Goal: Communication & Community: Participate in discussion

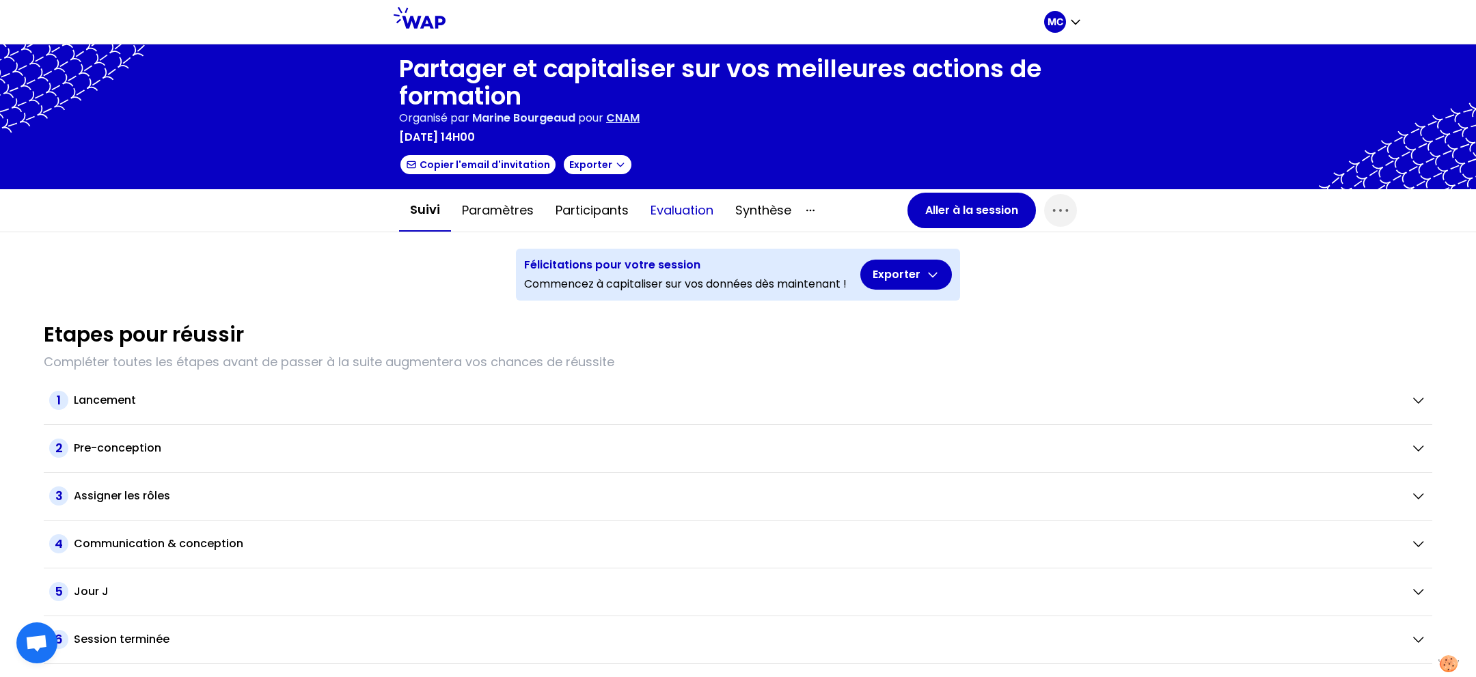
click at [647, 203] on button "Evaluation" at bounding box center [682, 210] width 85 height 41
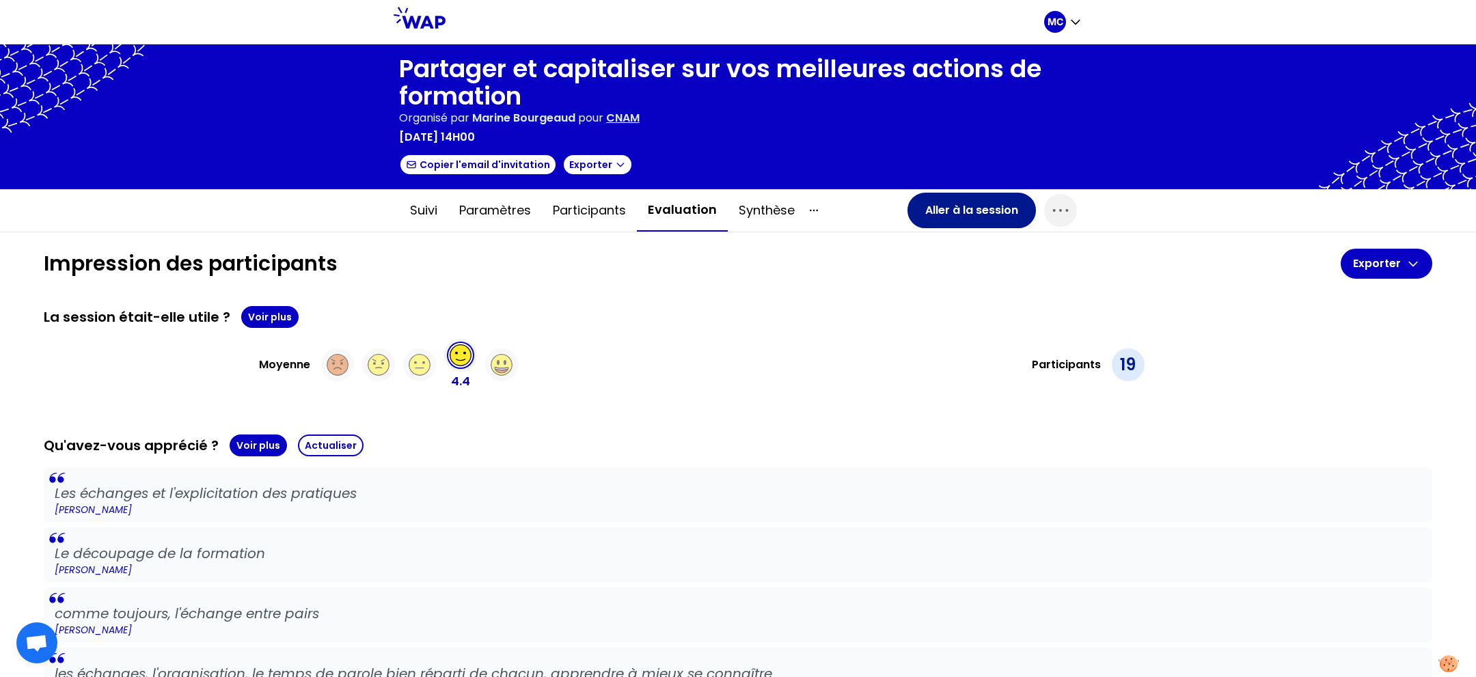
click at [939, 211] on button "Aller à la session" at bounding box center [971, 211] width 128 height 36
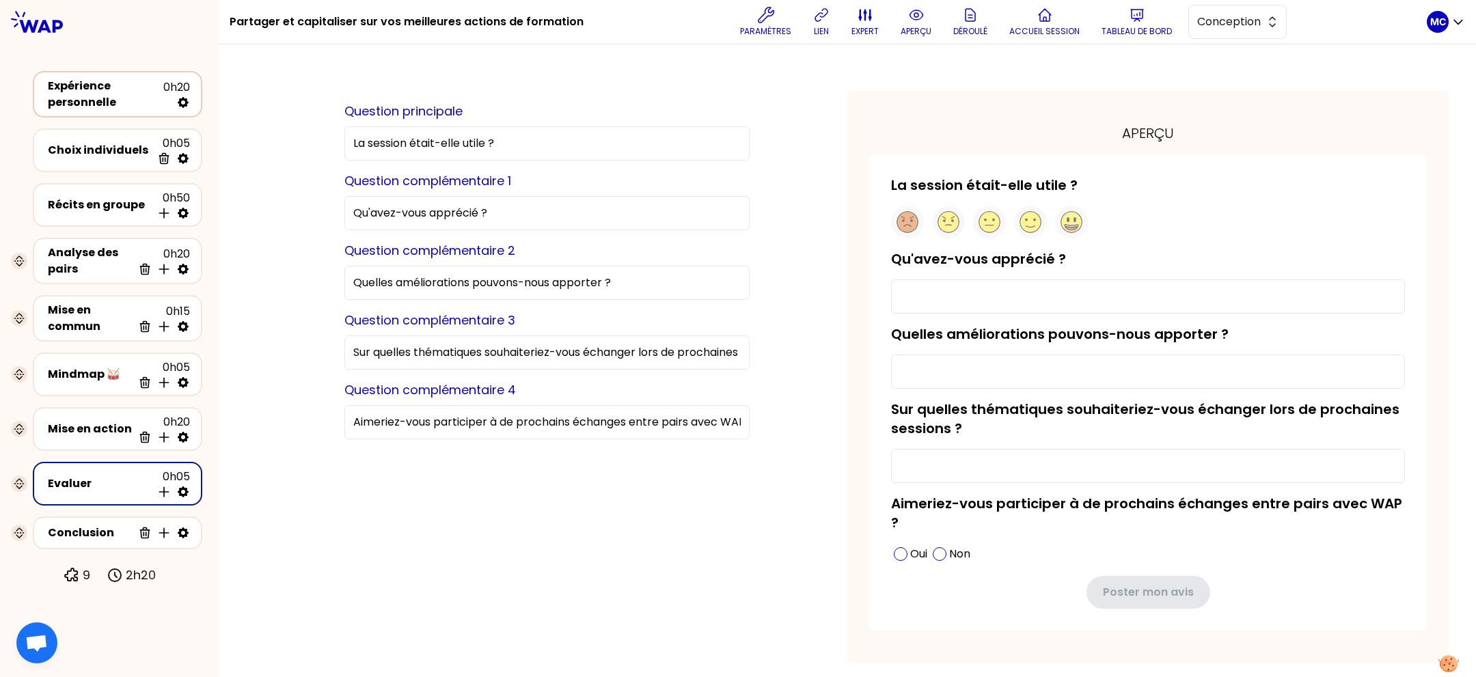
click at [96, 105] on div "Expérience personnelle" at bounding box center [105, 94] width 115 height 33
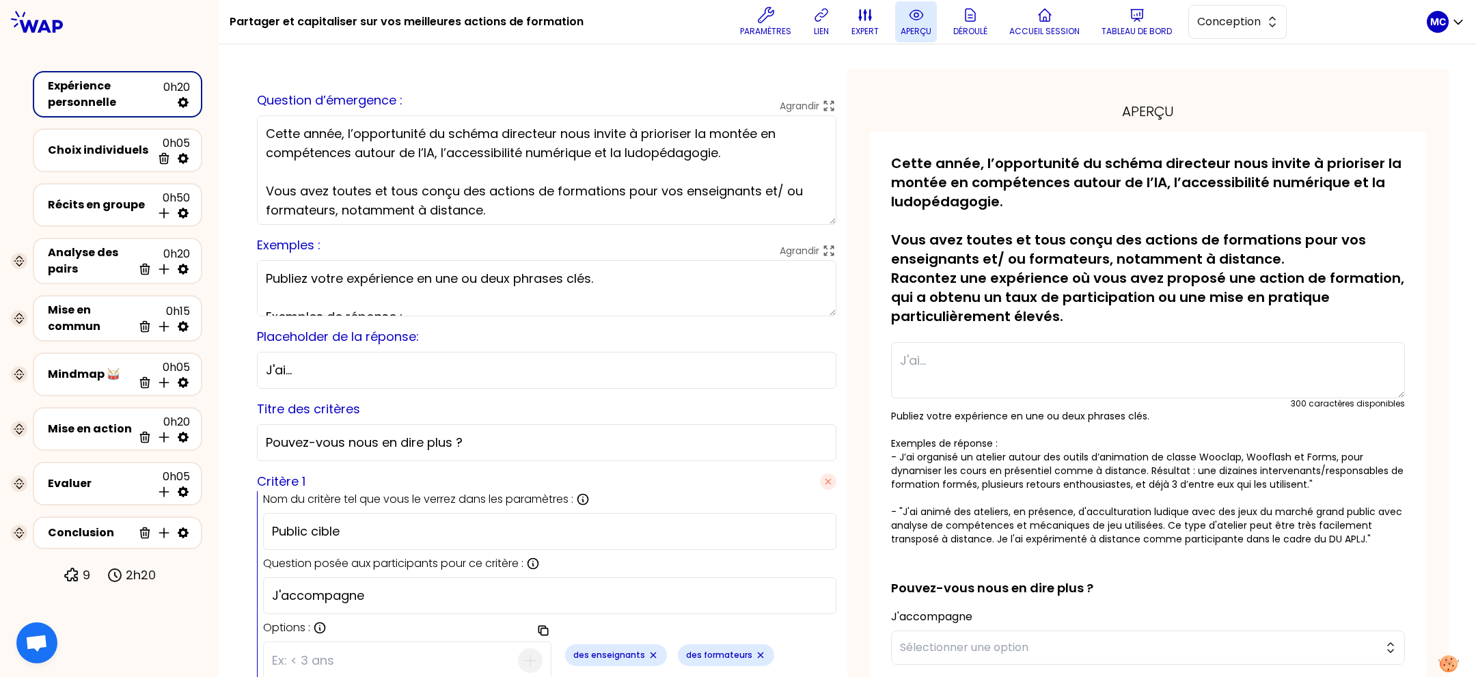
click at [923, 18] on button "aperçu" at bounding box center [916, 21] width 42 height 41
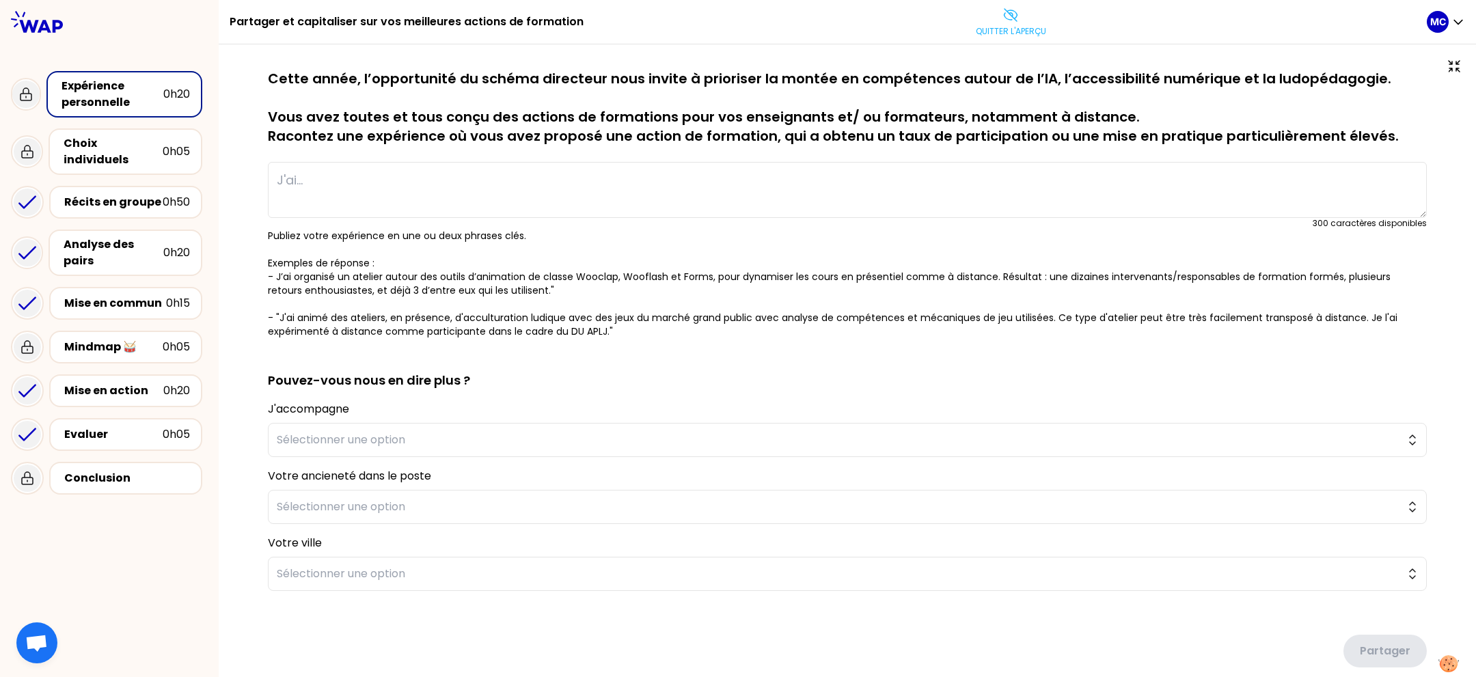
type textarea "J'ai mis en place une formation 100% à distance au 2nd semestre 2023-24 intitul…"
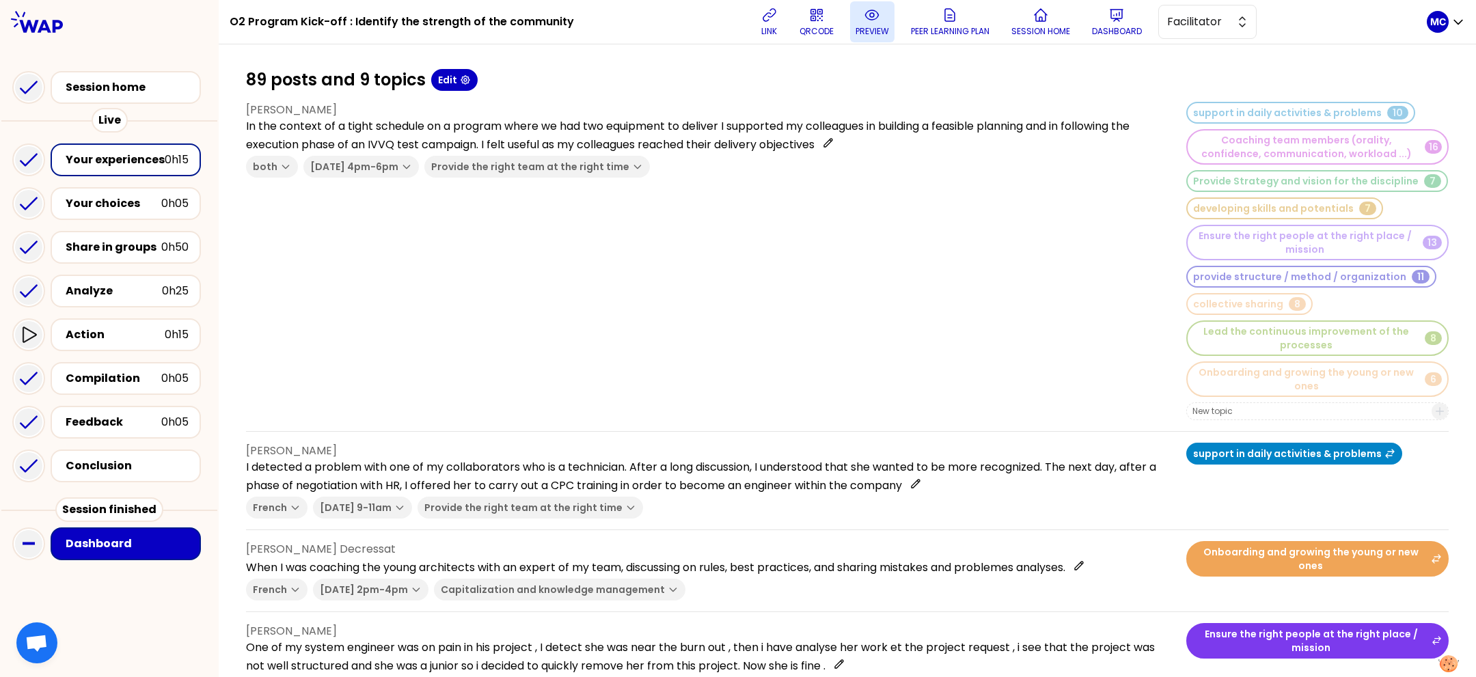
click at [876, 30] on p "preview" at bounding box center [872, 31] width 33 height 11
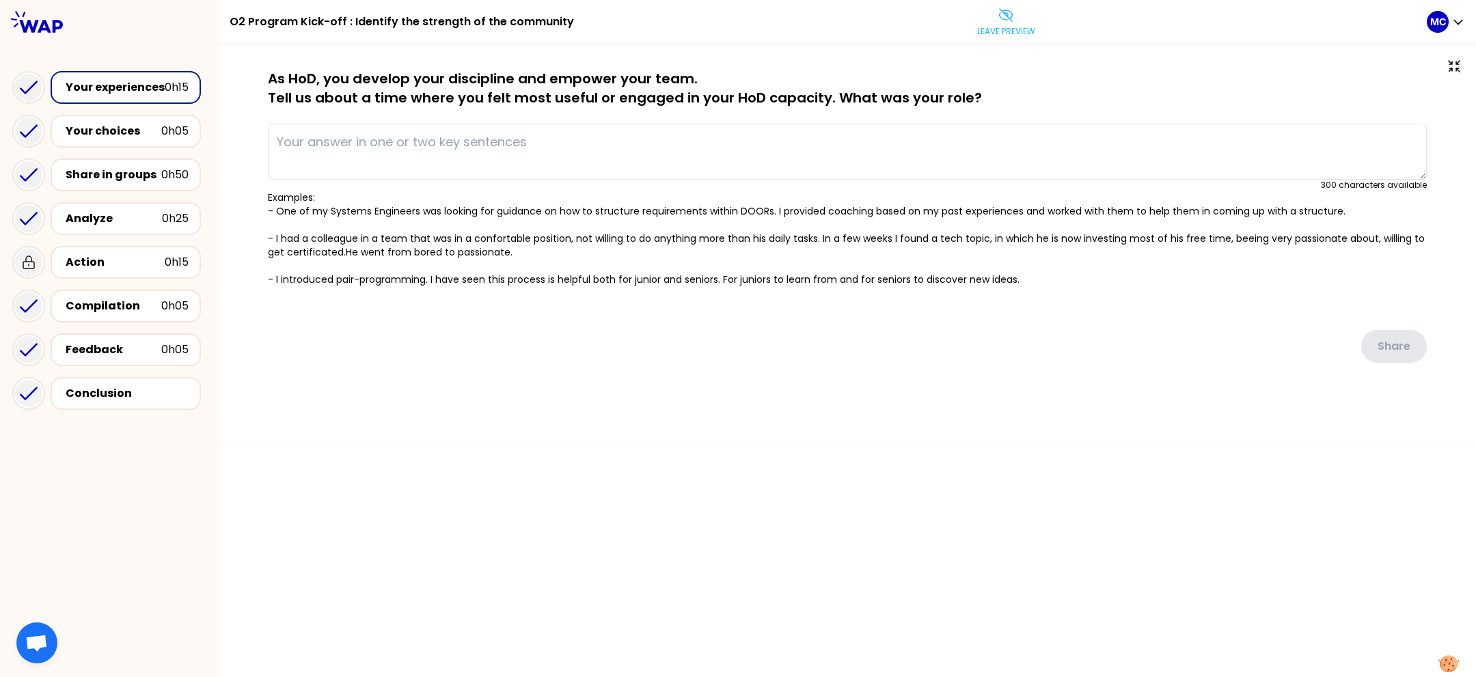
drag, startPoint x: 802, startPoint y: 73, endPoint x: 802, endPoint y: 86, distance: 13.0
click at [802, 85] on p "As HoD, you develop your discipline and empower your team. Tell us about a time…" at bounding box center [847, 88] width 1159 height 38
click at [802, 86] on p "As HoD, you develop your discipline and empower your team. Tell us about a time…" at bounding box center [847, 88] width 1159 height 38
type textarea "In the context of a tight schedule on a program where we had two equipment to d…"
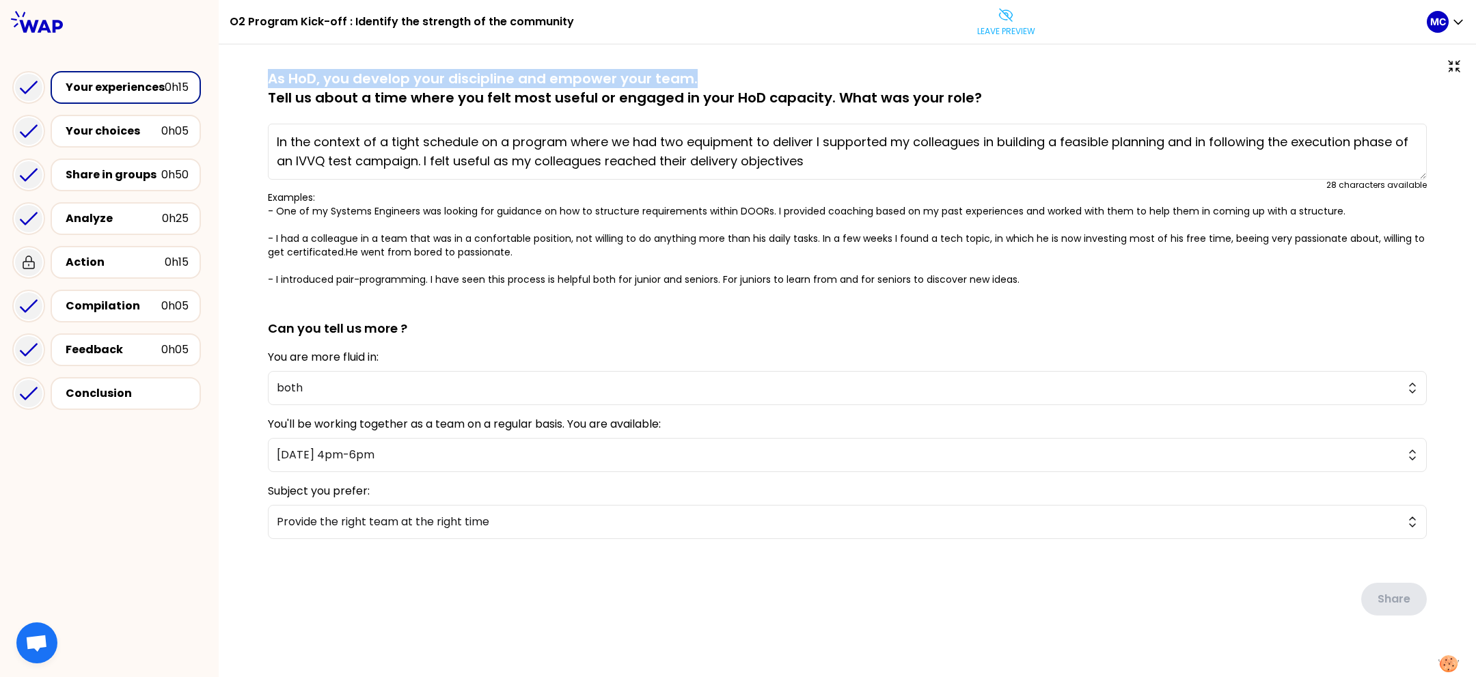
drag, startPoint x: 701, startPoint y: 74, endPoint x: 217, endPoint y: 74, distance: 483.8
click at [228, 74] on div "saved As HoD, you develop your discipline and empower your team. Tell us about …" at bounding box center [847, 370] width 1257 height 653
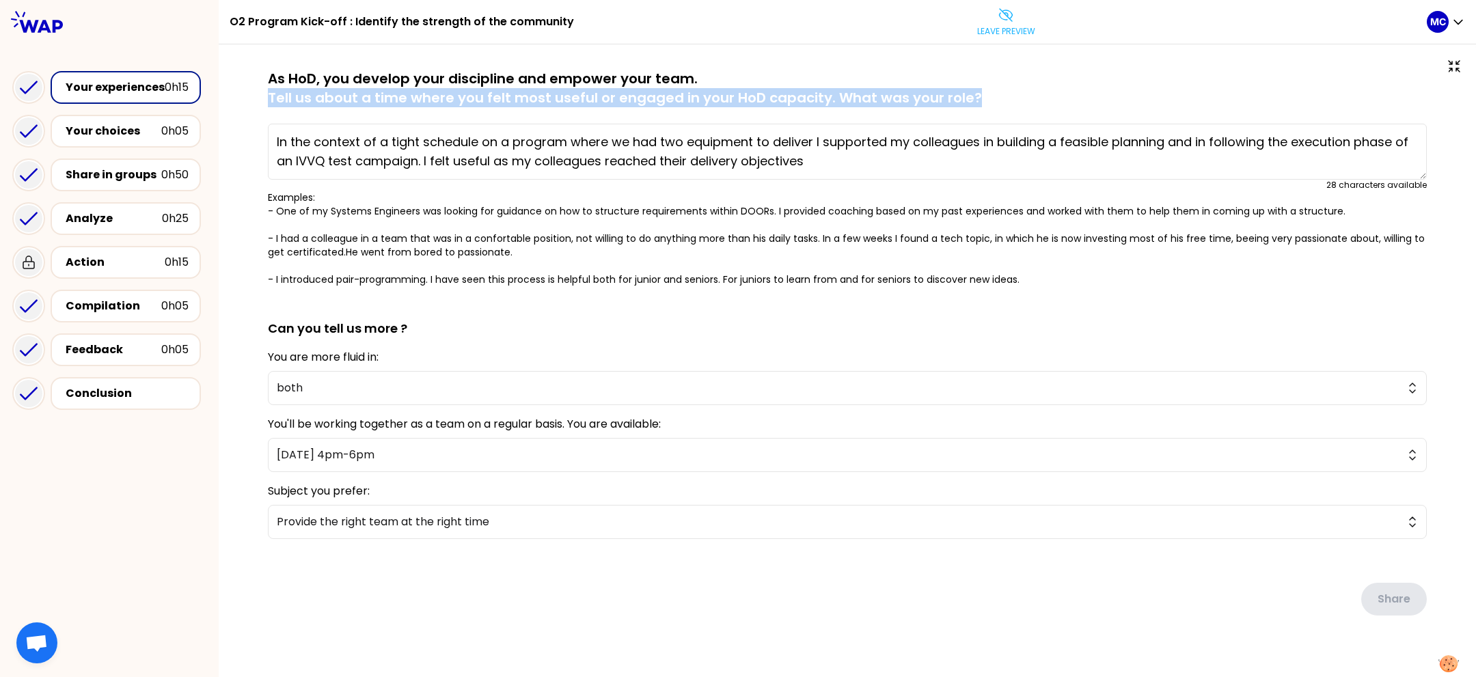
drag, startPoint x: 241, startPoint y: 90, endPoint x: 998, endPoint y: 87, distance: 757.1
click at [998, 87] on div "saved As HoD, you develop your discipline and empower your team. Tell us about …" at bounding box center [847, 370] width 1257 height 653
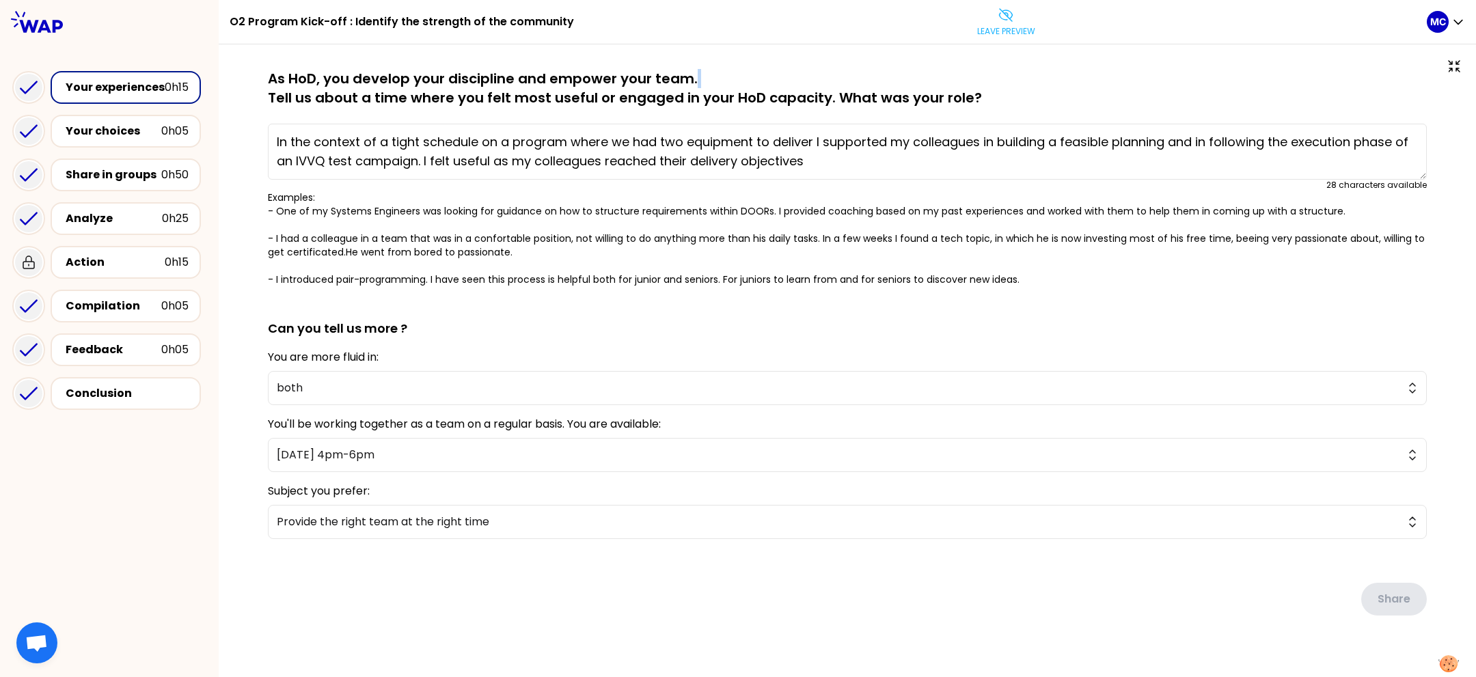
click at [996, 87] on p "As HoD, you develop your discipline and empower your team. Tell us about a time…" at bounding box center [847, 88] width 1159 height 38
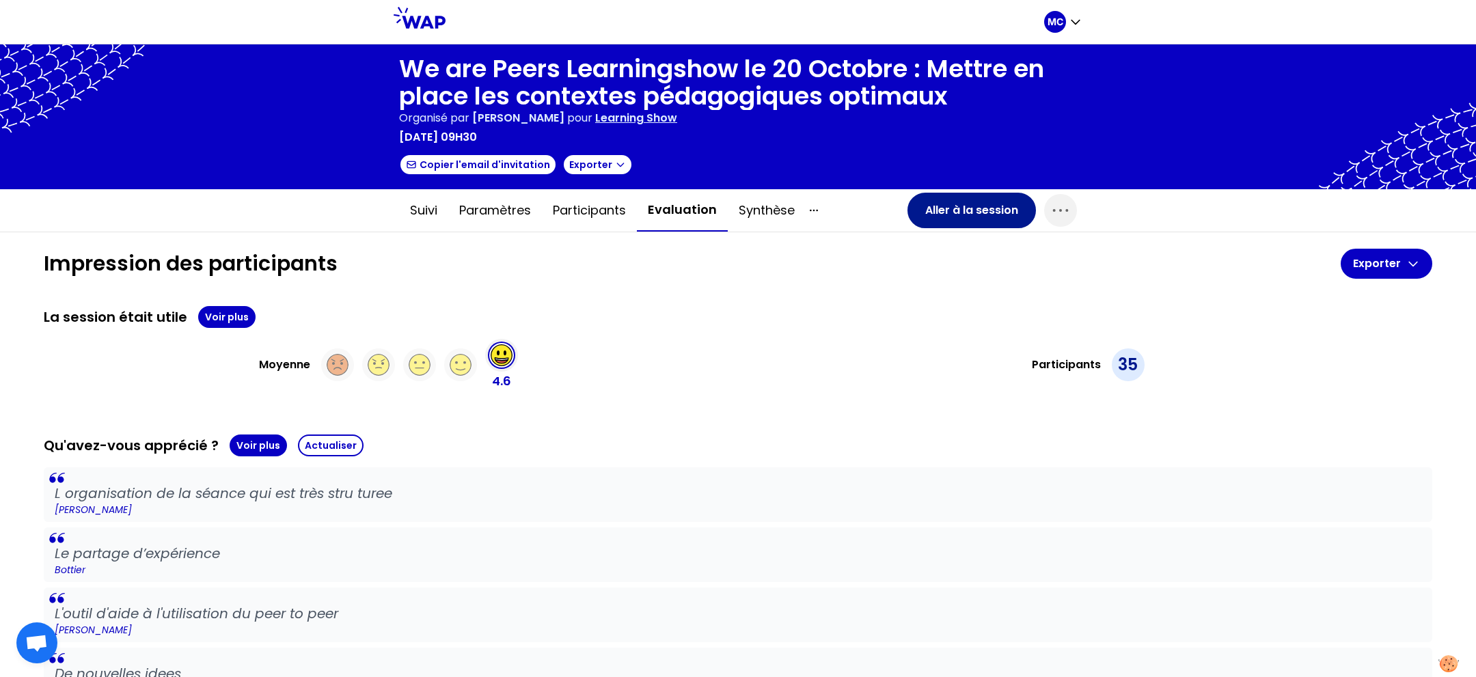
click at [940, 203] on button "Aller à la session" at bounding box center [971, 211] width 128 height 36
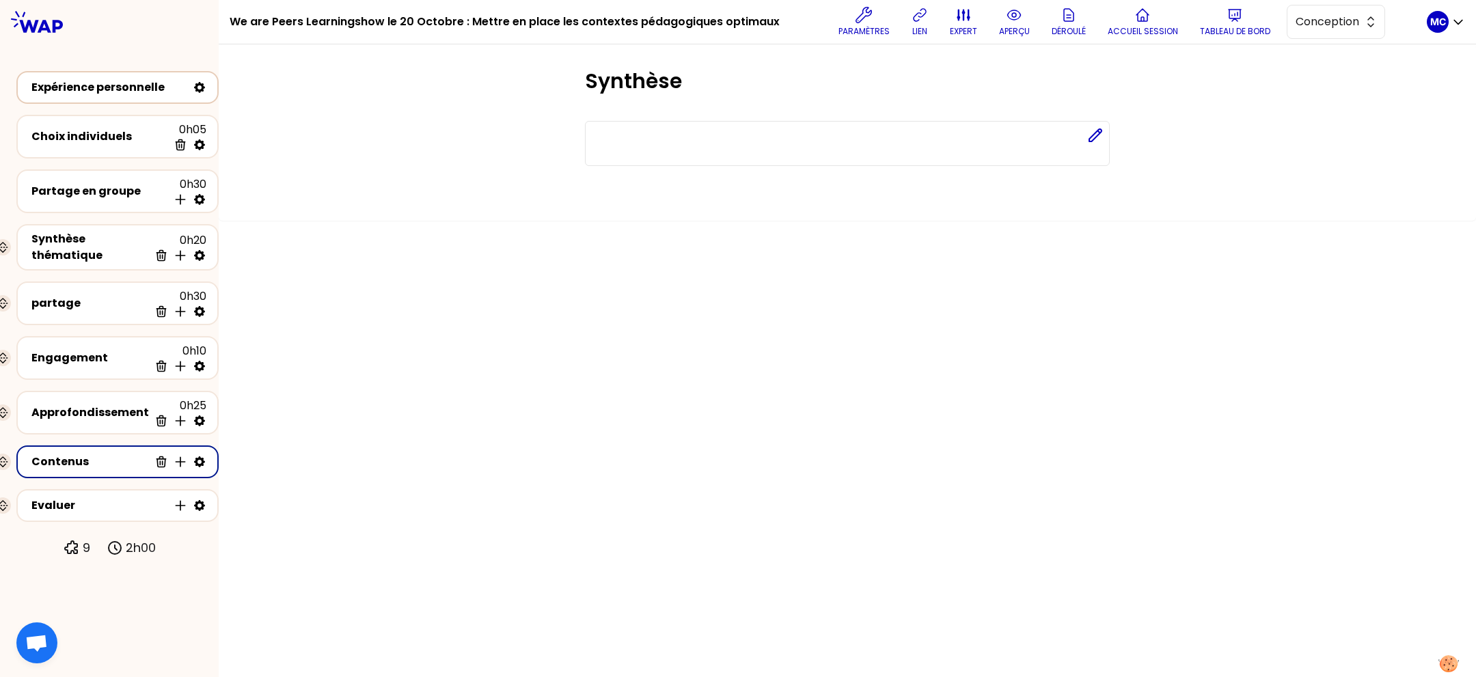
click at [97, 98] on div "Expérience personnelle" at bounding box center [117, 87] width 202 height 33
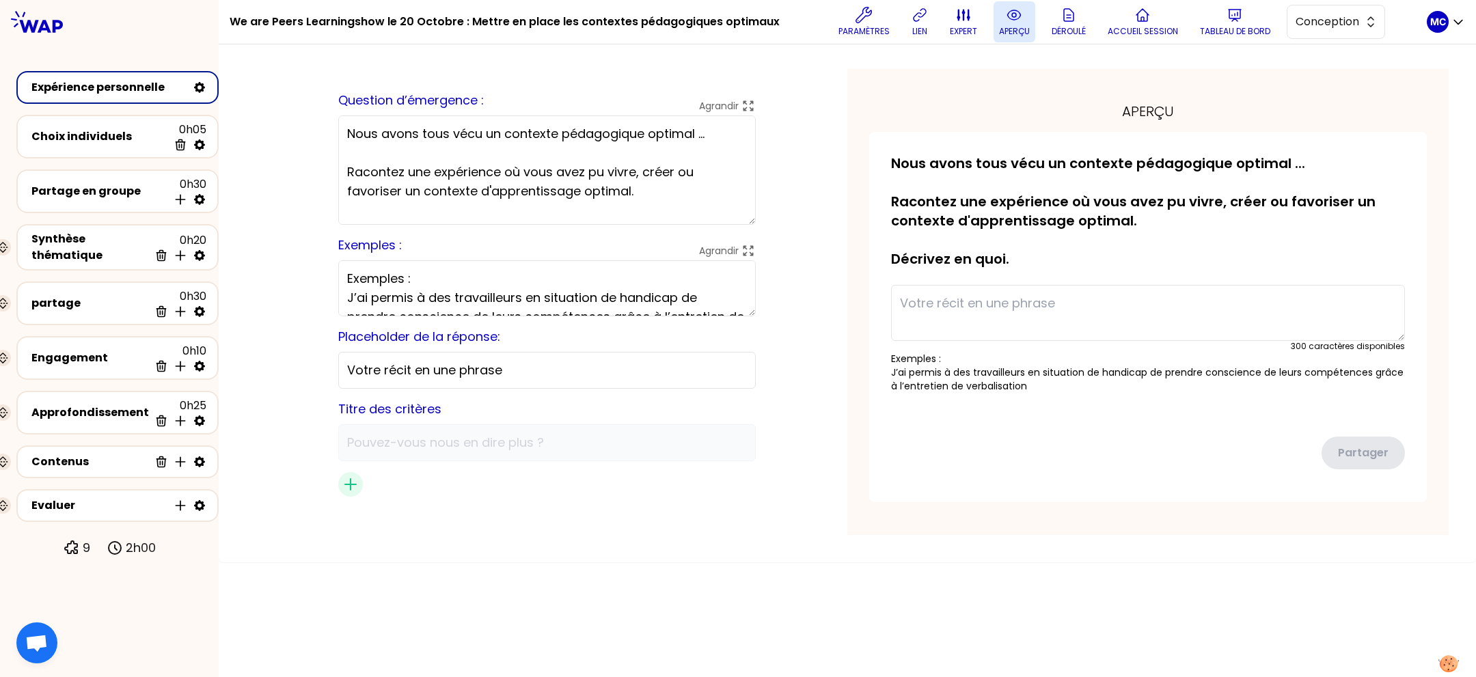
click at [999, 36] on p "aperçu" at bounding box center [1014, 31] width 31 height 11
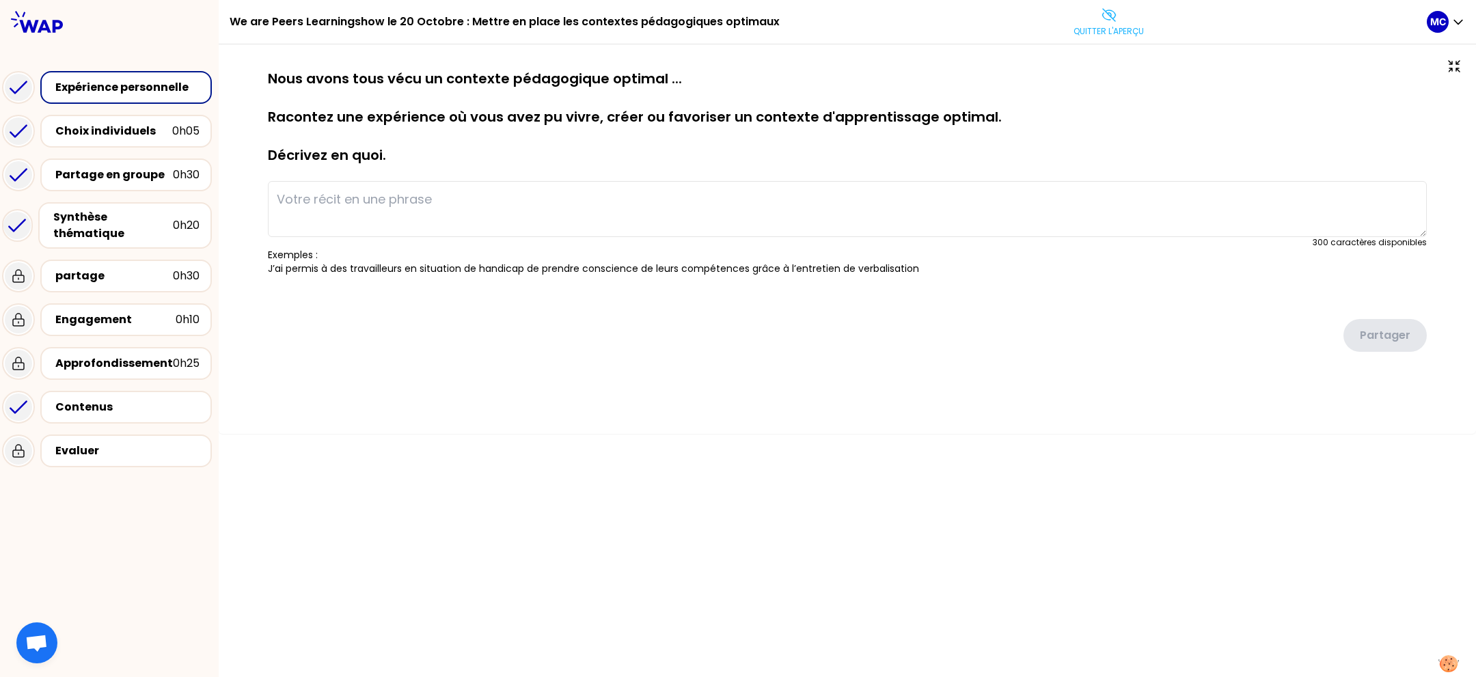
type textarea "j’ai permis à de jeunes animateurs de mettre en en œuvre ( créer) concrètement …"
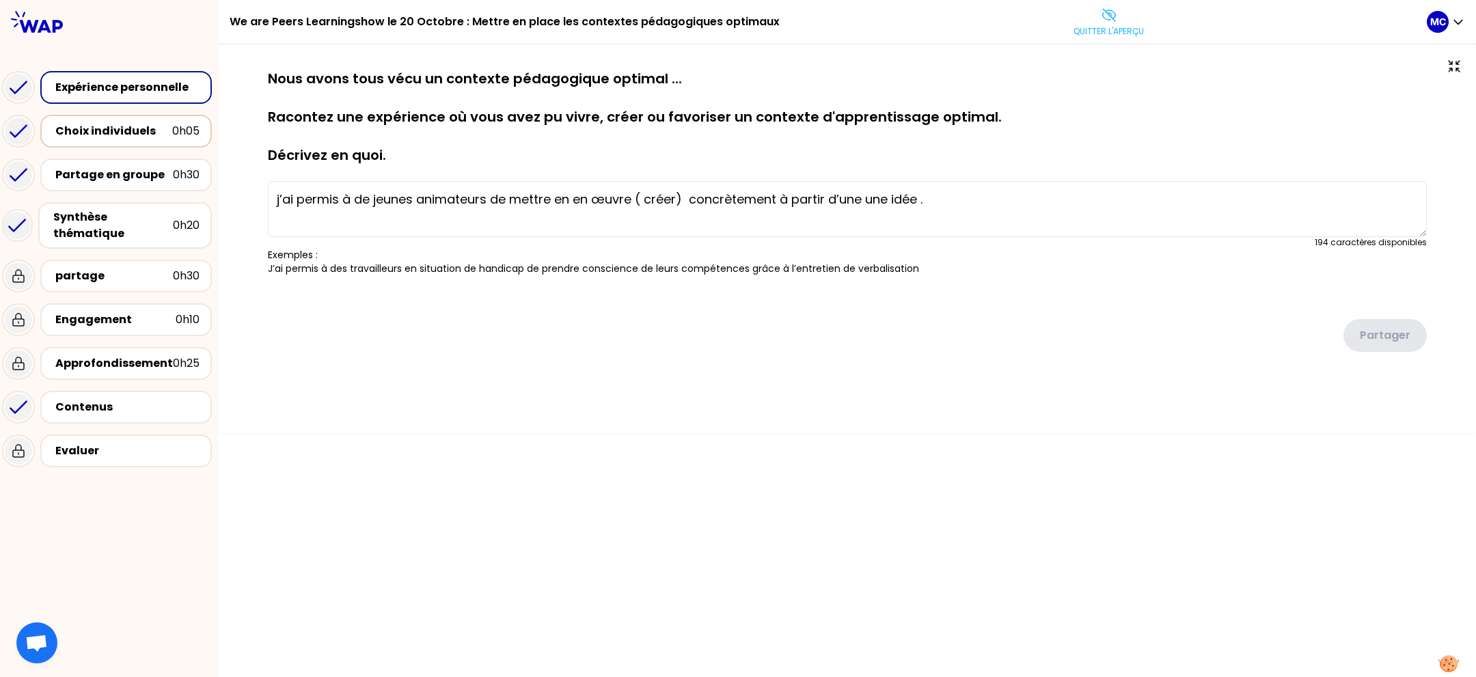
click at [87, 136] on div "Choix individuels" at bounding box center [113, 131] width 117 height 16
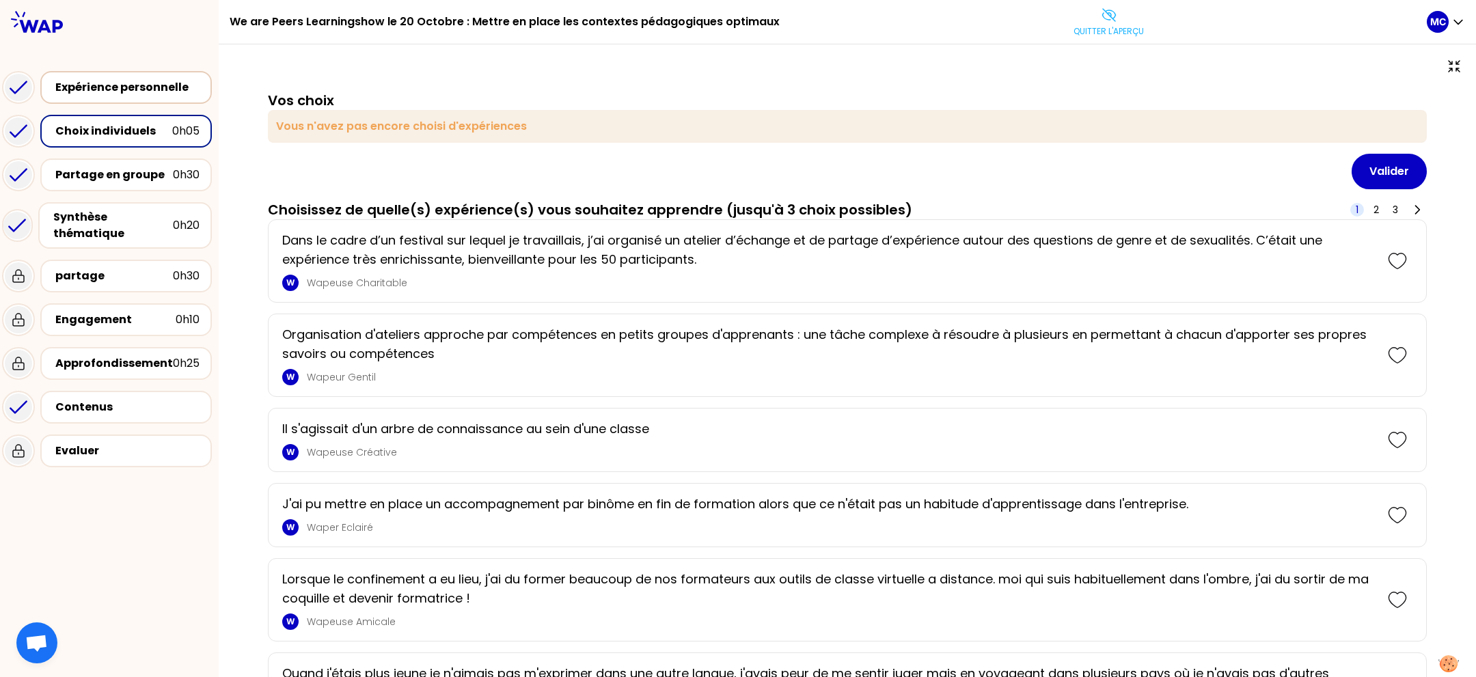
click at [153, 85] on div "Expérience personnelle" at bounding box center [127, 87] width 144 height 16
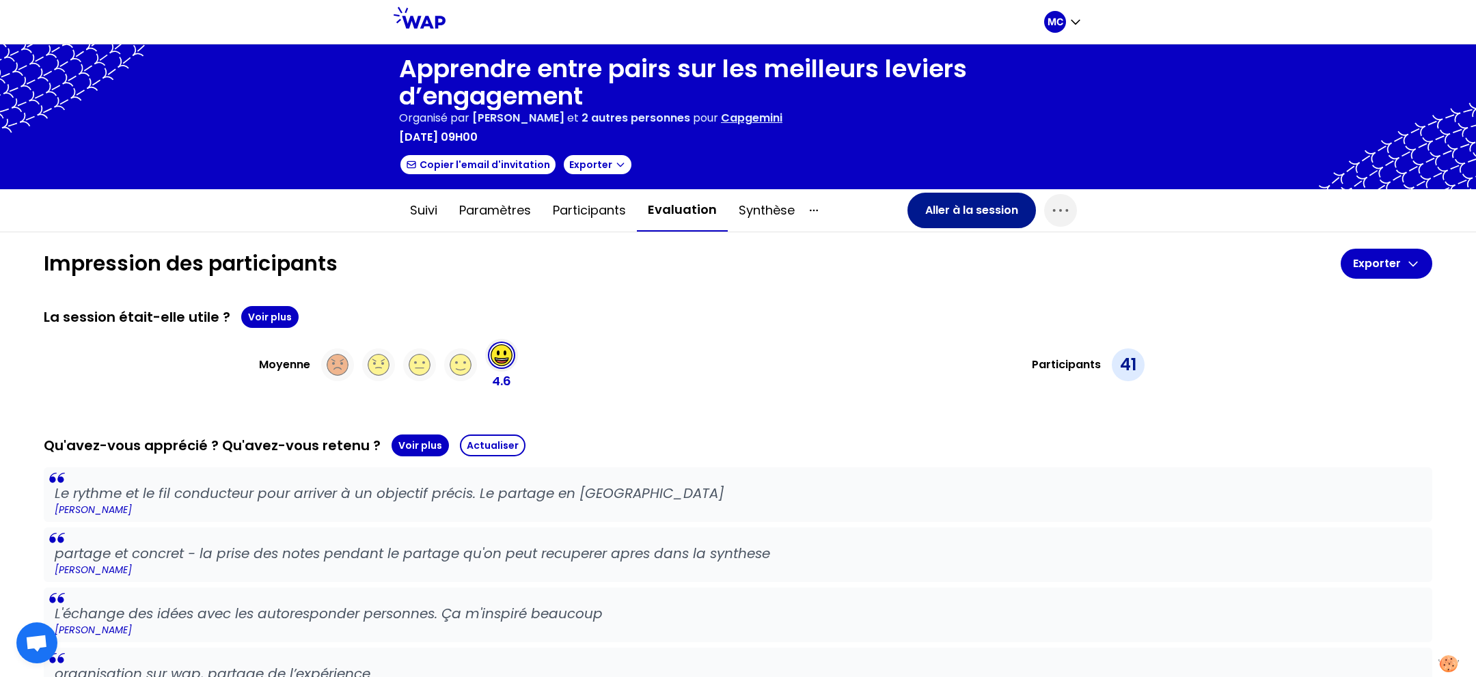
click at [966, 210] on button "Aller à la session" at bounding box center [971, 211] width 128 height 36
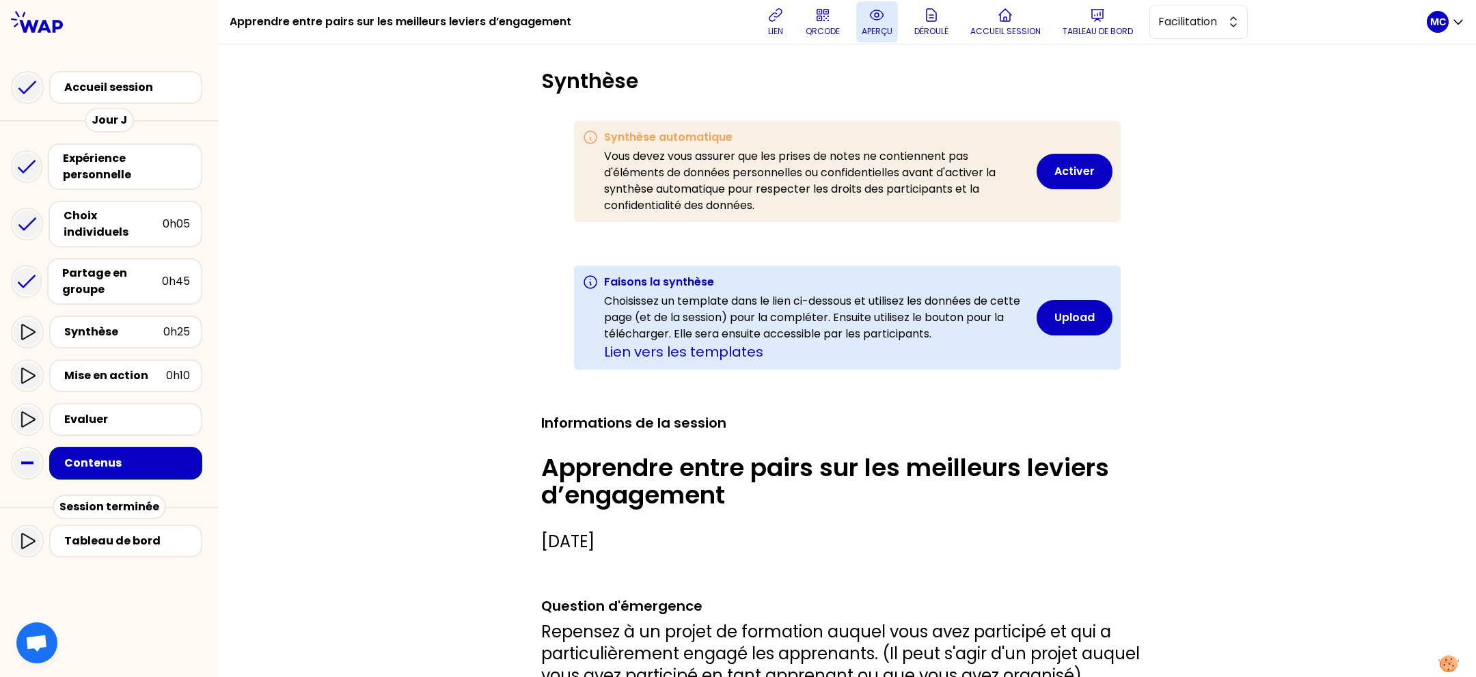
click at [875, 37] on p "aperçu" at bounding box center [877, 31] width 31 height 11
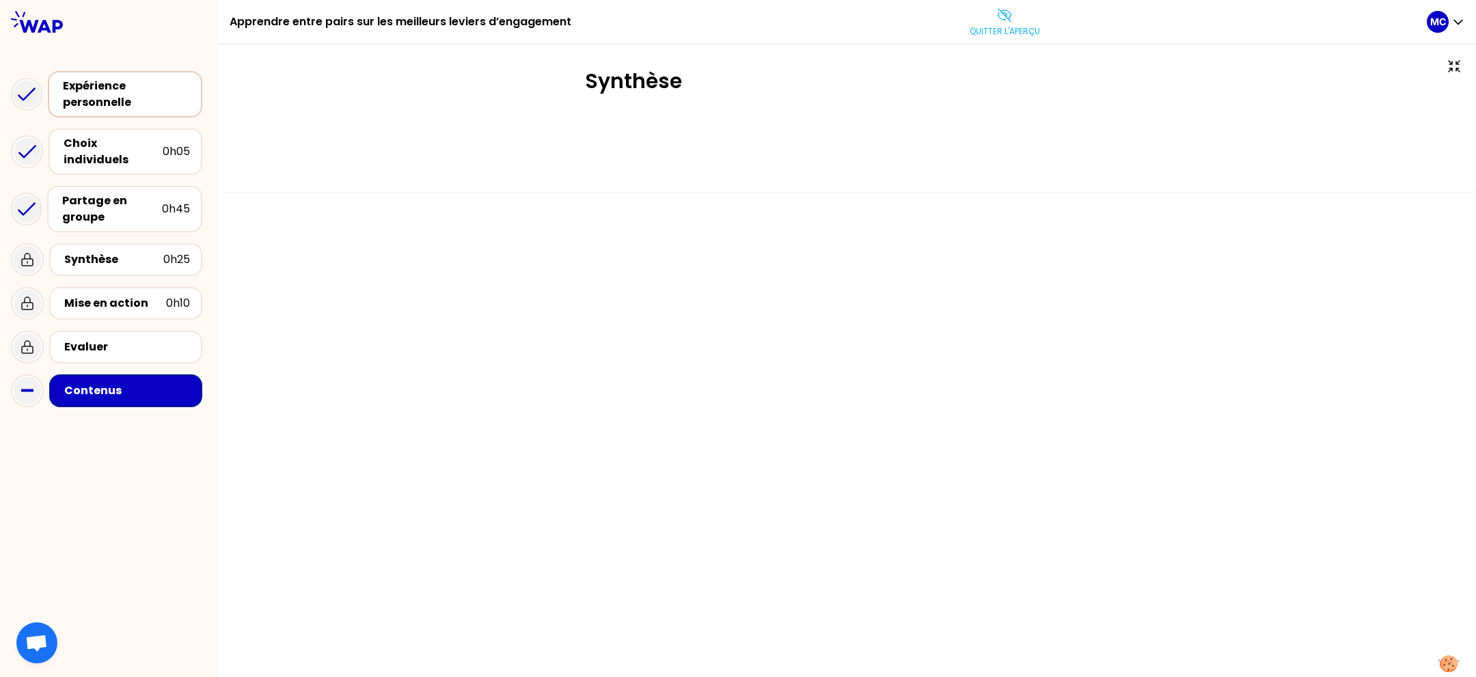
click at [124, 98] on div "Expérience personnelle" at bounding box center [126, 94] width 127 height 33
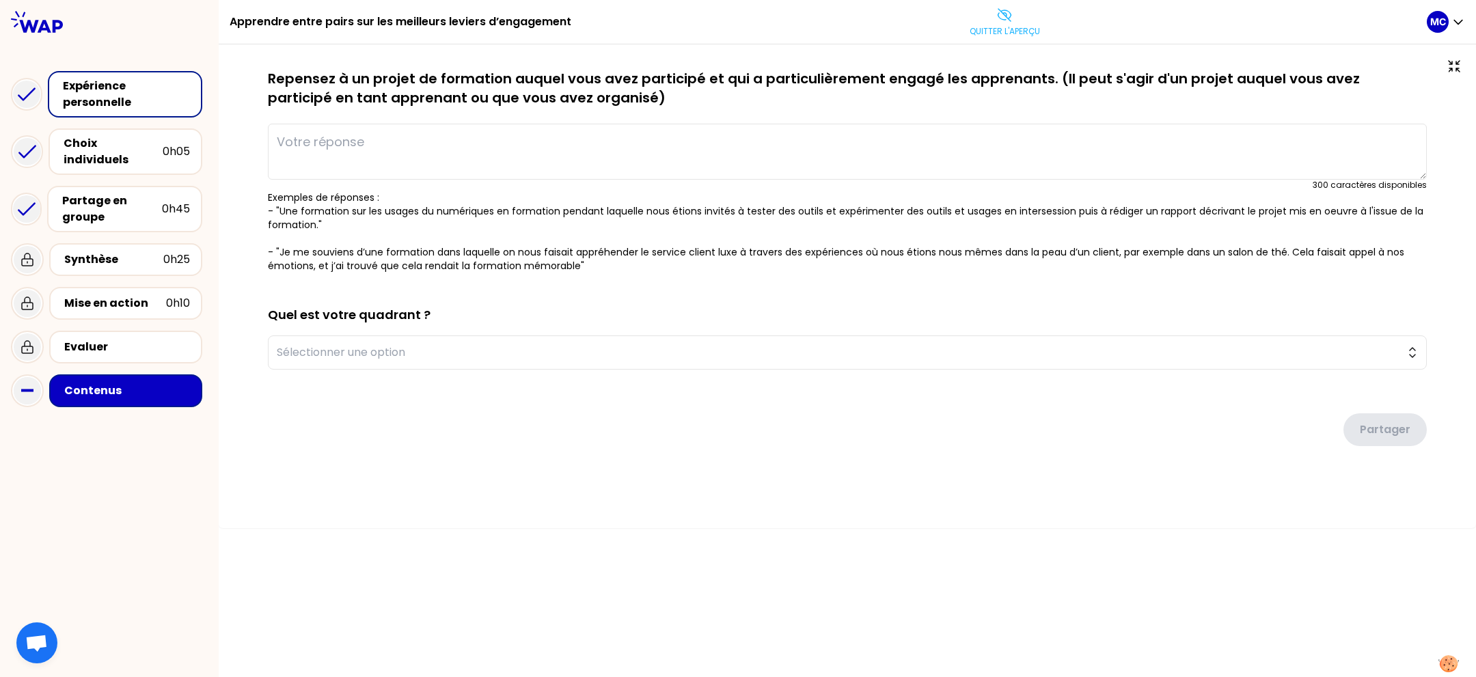
type textarea "- "J'ai participé à une formation "CHANGE MANAGEMENT WORKSHOP". Nous avons fait…"
